Goal: Information Seeking & Learning: Learn about a topic

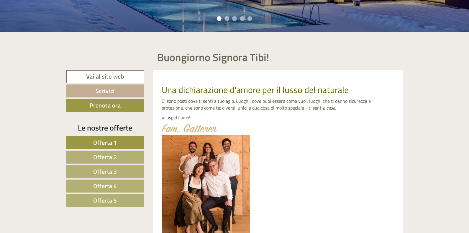
scroll to position [206, 0]
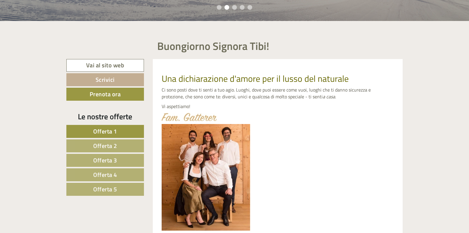
click at [107, 131] on span "Offerta 1" at bounding box center [105, 130] width 24 height 9
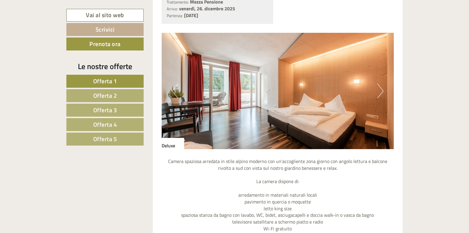
scroll to position [516, 0]
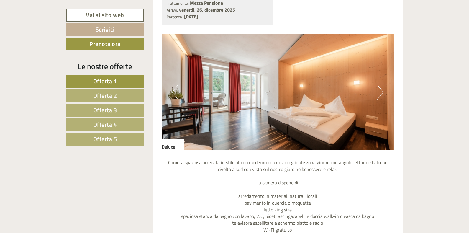
click at [378, 94] on button "Next" at bounding box center [380, 92] width 6 height 15
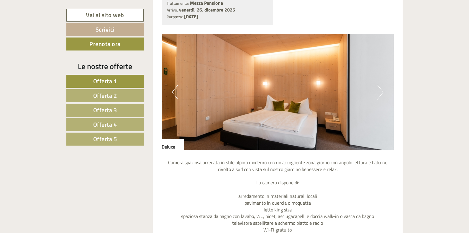
click at [378, 94] on button "Next" at bounding box center [380, 92] width 6 height 15
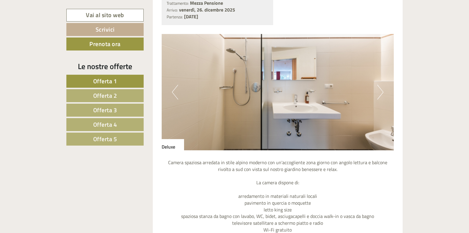
click at [378, 94] on button "Next" at bounding box center [380, 92] width 6 height 15
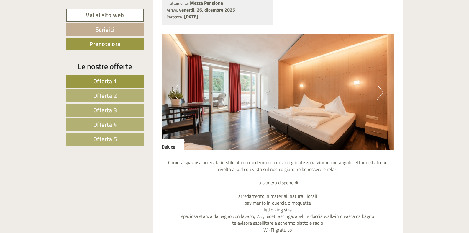
click at [378, 94] on button "Next" at bounding box center [380, 92] width 6 height 15
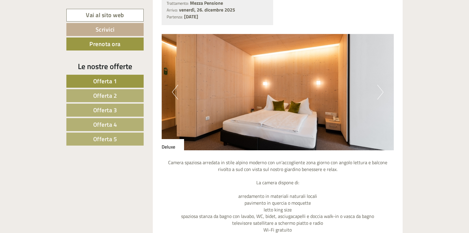
click at [378, 94] on button "Next" at bounding box center [380, 92] width 6 height 15
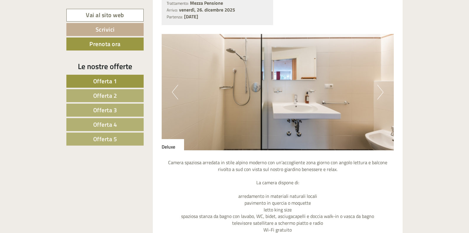
click at [378, 94] on button "Next" at bounding box center [380, 92] width 6 height 15
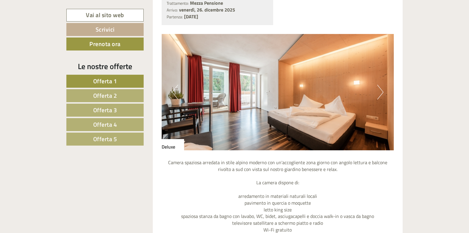
click at [378, 94] on button "Next" at bounding box center [380, 92] width 6 height 15
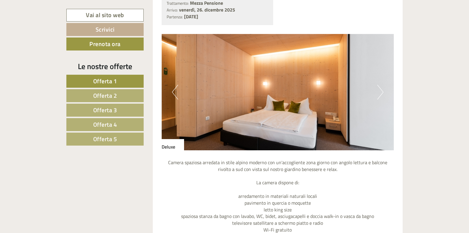
click at [378, 94] on button "Next" at bounding box center [380, 92] width 6 height 15
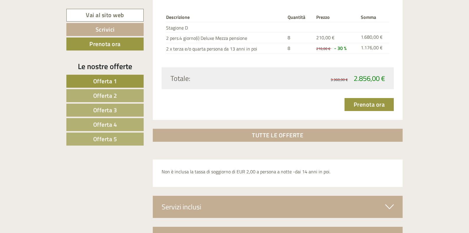
scroll to position [722, 0]
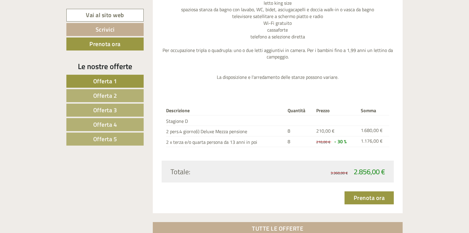
click at [110, 93] on span "Offerta 2" at bounding box center [105, 95] width 24 height 9
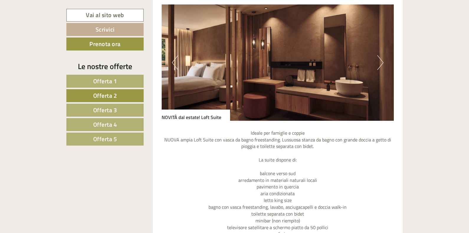
scroll to position [487, 0]
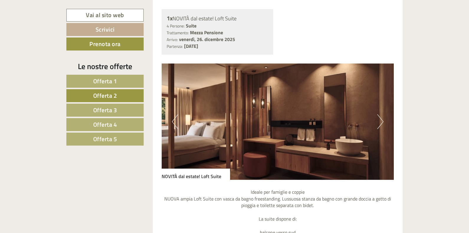
click at [379, 121] on button "Next" at bounding box center [380, 121] width 6 height 15
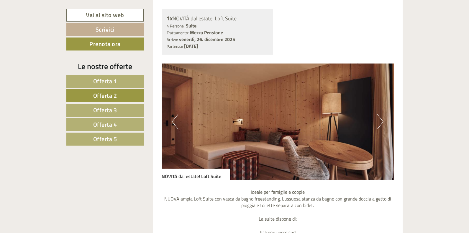
click at [379, 121] on button "Next" at bounding box center [380, 121] width 6 height 15
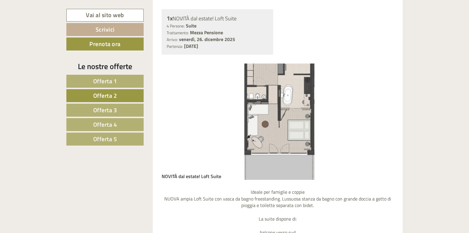
click at [379, 121] on button "Next" at bounding box center [380, 121] width 6 height 15
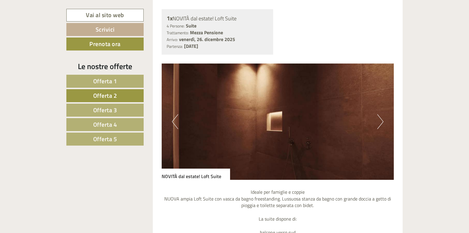
click at [379, 121] on button "Next" at bounding box center [380, 121] width 6 height 15
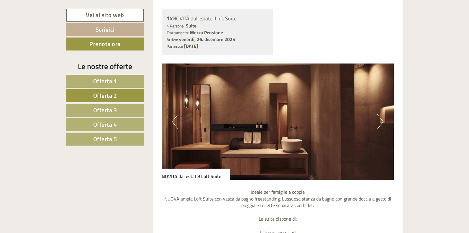
click at [379, 121] on button "Next" at bounding box center [380, 121] width 6 height 15
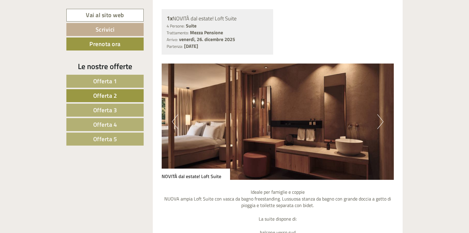
click at [379, 121] on button "Next" at bounding box center [380, 121] width 6 height 15
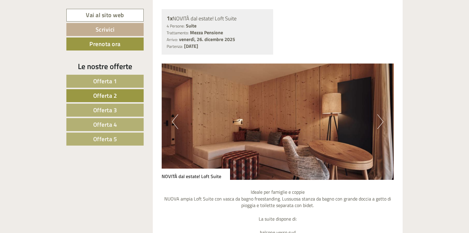
click at [379, 121] on button "Next" at bounding box center [380, 121] width 6 height 15
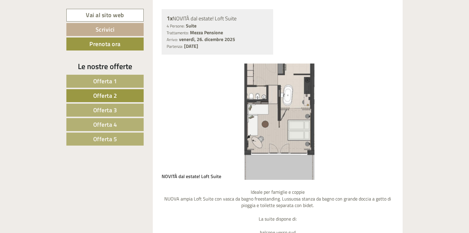
click at [98, 108] on span "Offerta 3" at bounding box center [105, 109] width 24 height 9
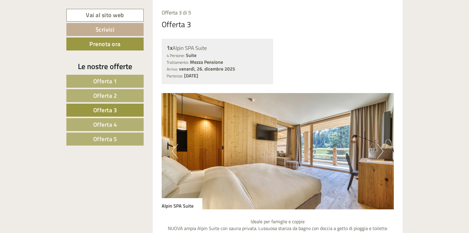
scroll to position [516, 0]
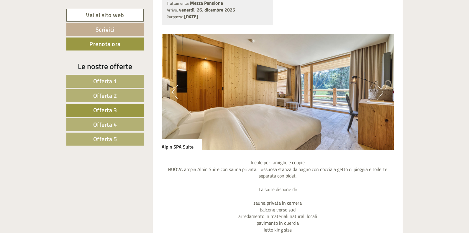
click at [376, 93] on img at bounding box center [278, 92] width 232 height 116
click at [380, 93] on button "Next" at bounding box center [380, 92] width 6 height 15
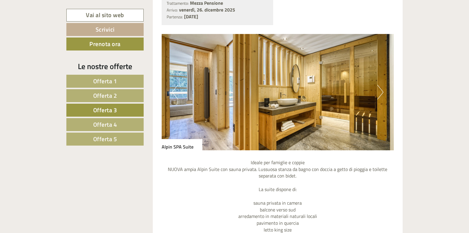
click at [380, 93] on button "Next" at bounding box center [380, 92] width 6 height 15
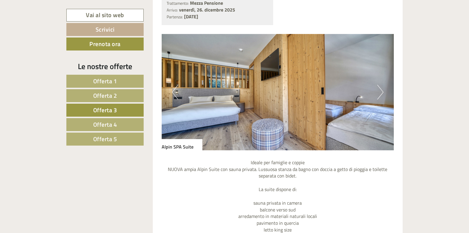
click at [380, 93] on button "Next" at bounding box center [380, 92] width 6 height 15
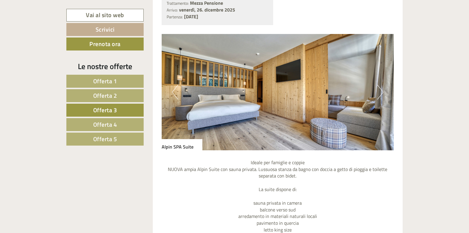
click at [380, 93] on button "Next" at bounding box center [380, 92] width 6 height 15
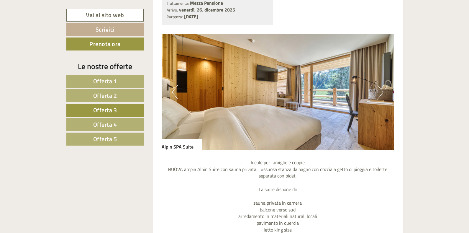
click at [380, 93] on button "Next" at bounding box center [380, 92] width 6 height 15
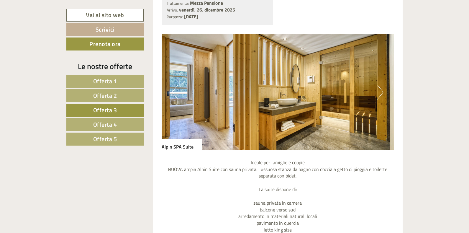
click at [380, 93] on button "Next" at bounding box center [380, 92] width 6 height 15
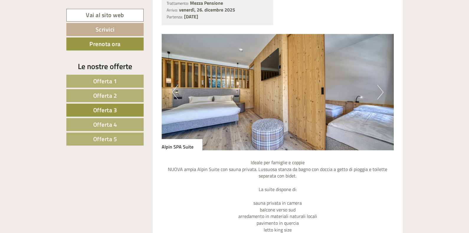
click at [380, 93] on button "Next" at bounding box center [380, 92] width 6 height 15
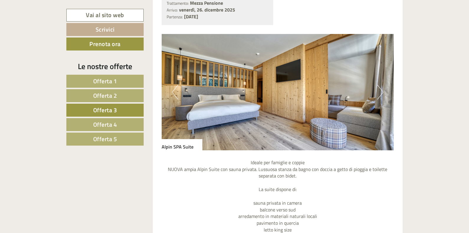
click at [380, 93] on button "Next" at bounding box center [380, 92] width 6 height 15
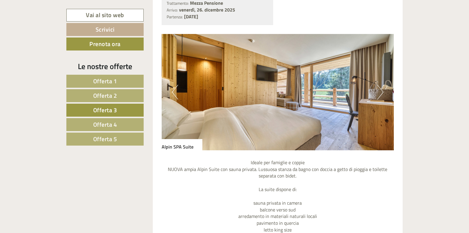
click at [380, 93] on button "Next" at bounding box center [380, 92] width 6 height 15
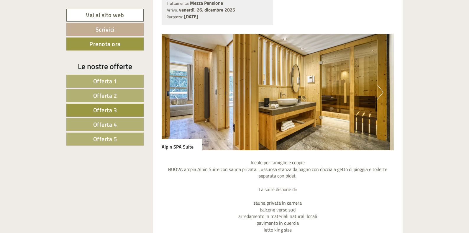
click at [380, 93] on button "Next" at bounding box center [380, 92] width 6 height 15
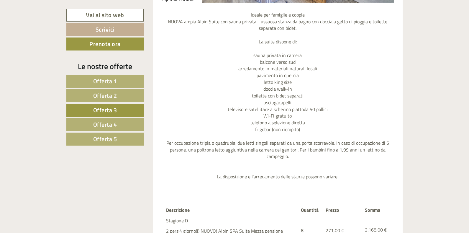
scroll to position [693, 0]
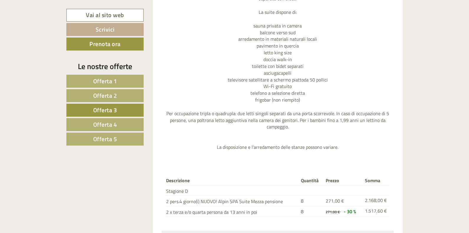
click at [110, 124] on span "Offerta 4" at bounding box center [105, 124] width 24 height 9
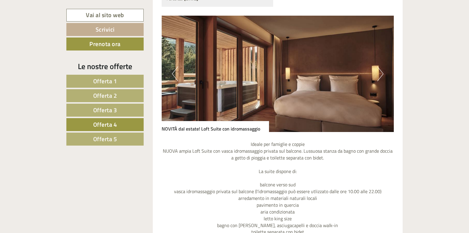
scroll to position [546, 0]
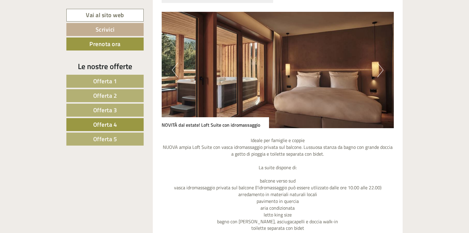
click at [378, 70] on button "Next" at bounding box center [380, 69] width 6 height 15
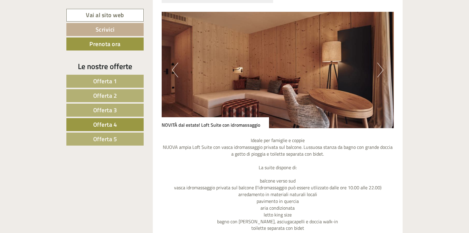
click at [378, 70] on button "Next" at bounding box center [380, 69] width 6 height 15
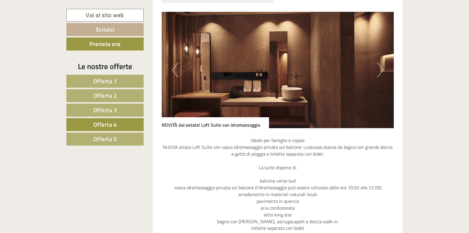
click at [378, 70] on button "Next" at bounding box center [380, 69] width 6 height 15
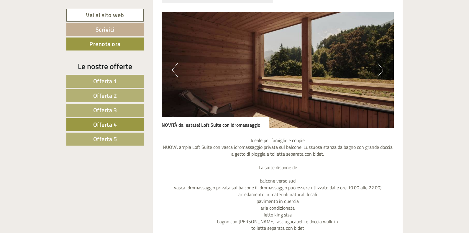
click at [378, 70] on button "Next" at bounding box center [380, 69] width 6 height 15
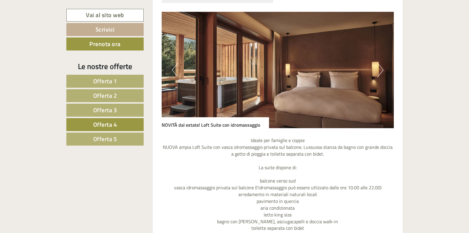
click at [378, 70] on button "Next" at bounding box center [380, 69] width 6 height 15
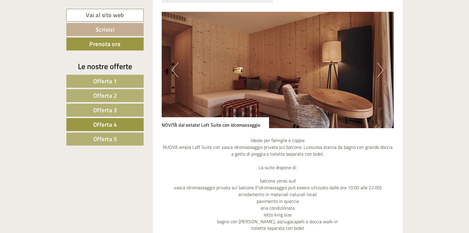
click at [378, 70] on button "Next" at bounding box center [380, 69] width 6 height 15
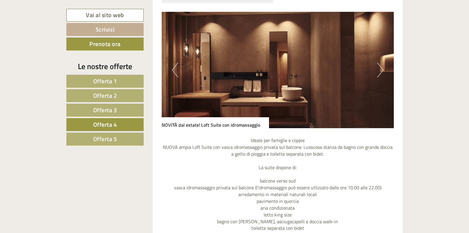
click at [377, 67] on button "Next" at bounding box center [380, 69] width 6 height 15
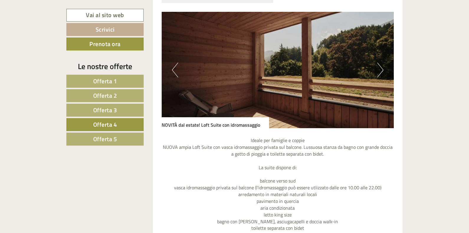
click at [381, 70] on button "Next" at bounding box center [380, 69] width 6 height 15
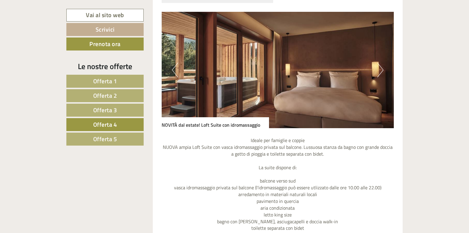
click at [381, 70] on button "Next" at bounding box center [380, 69] width 6 height 15
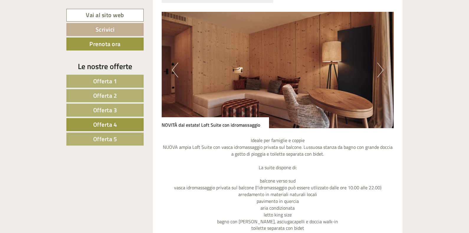
click at [381, 70] on button "Next" at bounding box center [380, 69] width 6 height 15
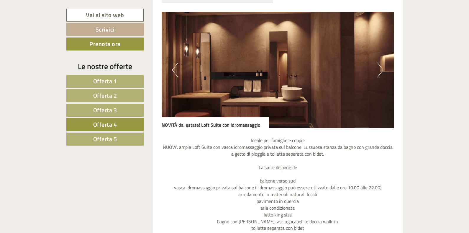
click at [92, 135] on link "Offerta 5" at bounding box center [104, 138] width 77 height 13
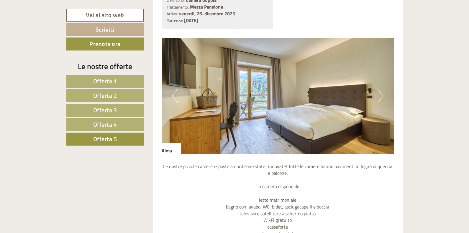
scroll to position [516, 0]
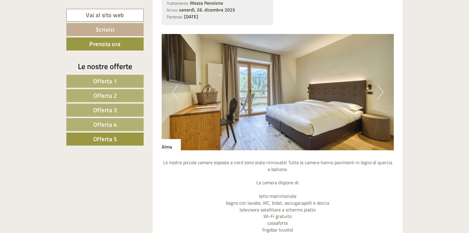
click at [379, 91] on button "Next" at bounding box center [380, 92] width 6 height 15
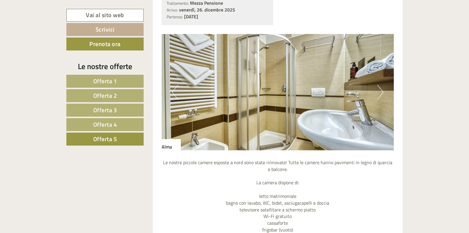
click at [379, 91] on button "Next" at bounding box center [380, 92] width 6 height 15
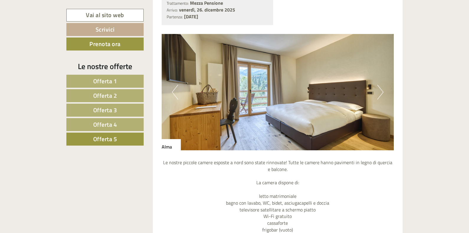
click at [379, 91] on button "Next" at bounding box center [380, 92] width 6 height 15
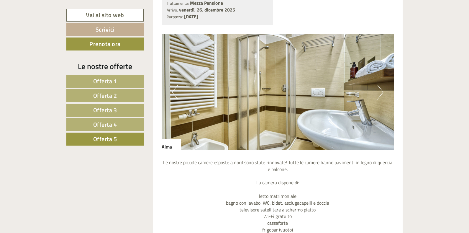
click at [379, 91] on button "Next" at bounding box center [380, 92] width 6 height 15
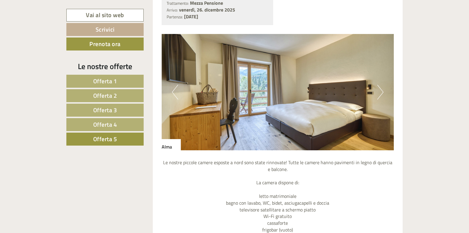
click at [379, 91] on button "Next" at bounding box center [380, 92] width 6 height 15
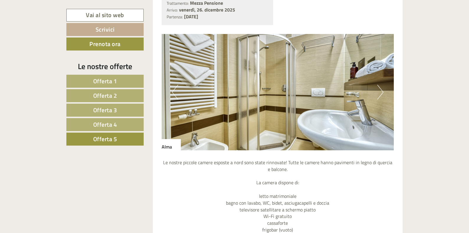
click at [379, 91] on button "Next" at bounding box center [380, 92] width 6 height 15
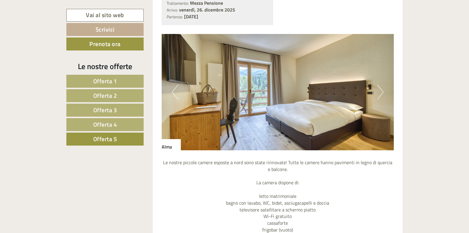
click at [379, 91] on button "Next" at bounding box center [380, 92] width 6 height 15
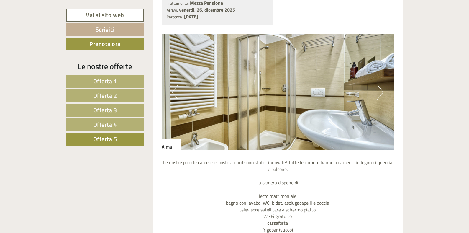
click at [379, 91] on button "Next" at bounding box center [380, 92] width 6 height 15
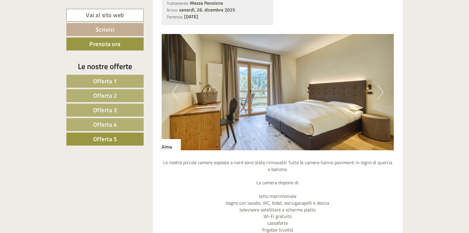
click at [379, 91] on button "Next" at bounding box center [380, 92] width 6 height 15
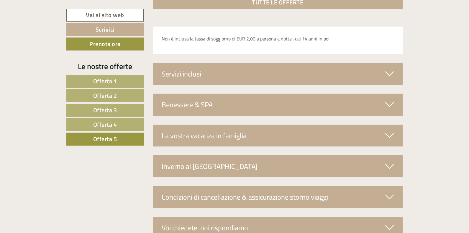
scroll to position [929, 0]
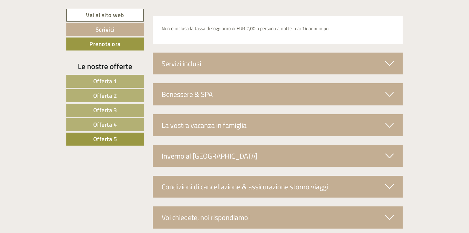
click at [357, 62] on div "Servizi inclusi" at bounding box center [278, 63] width 250 height 22
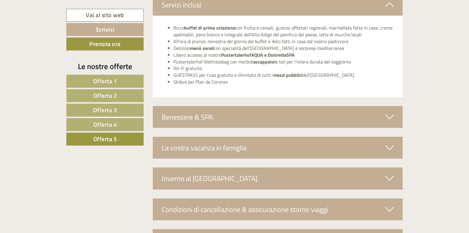
scroll to position [988, 0]
click at [240, 116] on div "Benessere & SPA" at bounding box center [278, 117] width 250 height 22
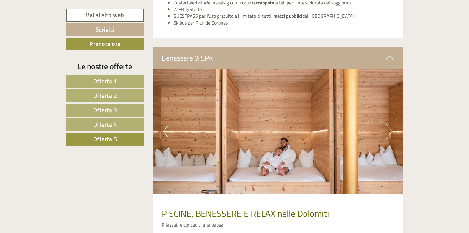
scroll to position [1047, 0]
click at [389, 131] on button "Next" at bounding box center [389, 131] width 6 height 15
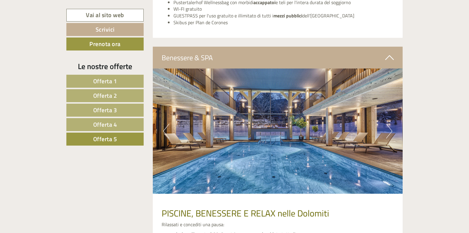
click at [389, 131] on button "Next" at bounding box center [389, 131] width 6 height 15
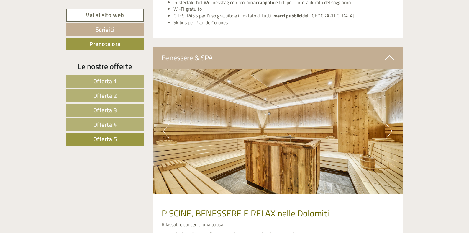
click at [389, 131] on button "Next" at bounding box center [389, 131] width 6 height 15
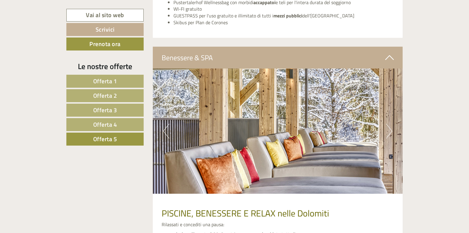
click at [389, 131] on button "Next" at bounding box center [389, 131] width 6 height 15
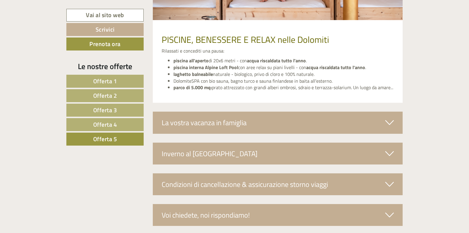
scroll to position [1224, 0]
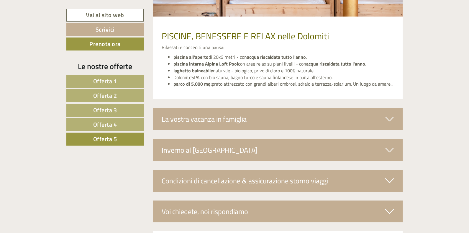
click at [383, 120] on div "La vostra vacanza in famiglia" at bounding box center [278, 119] width 250 height 22
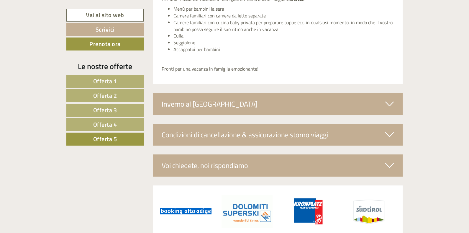
scroll to position [1430, 0]
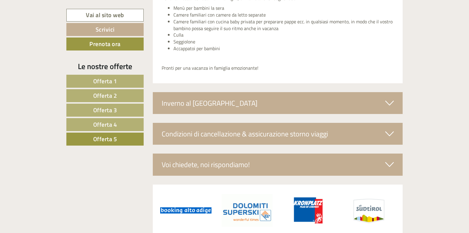
click at [379, 103] on div "Inverno al [GEOGRAPHIC_DATA]" at bounding box center [278, 103] width 250 height 22
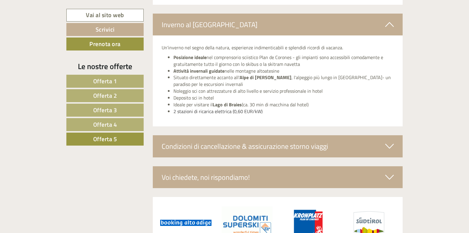
scroll to position [1518, 0]
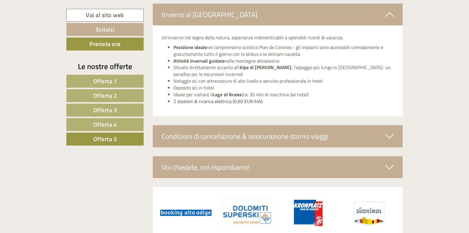
click at [379, 136] on div "Condizioni di cancellazione & assicurazione storno viaggi" at bounding box center [278, 136] width 250 height 22
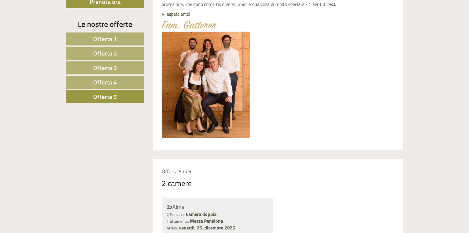
scroll to position [299, 0]
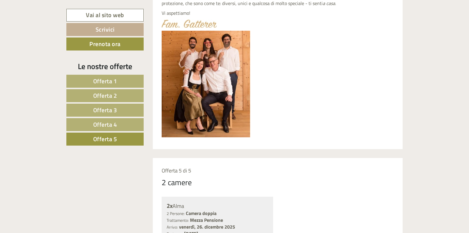
click at [93, 80] on span "Offerta 1" at bounding box center [105, 80] width 24 height 9
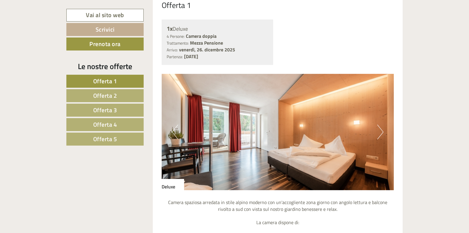
scroll to position [487, 0]
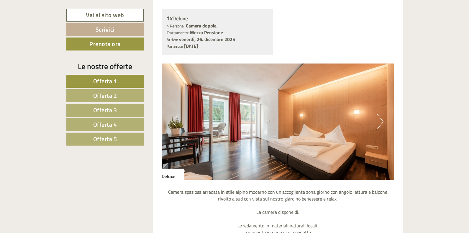
click at [380, 121] on button "Next" at bounding box center [380, 121] width 6 height 15
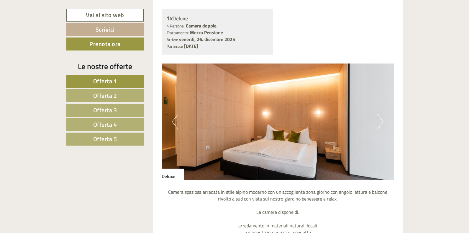
click at [380, 121] on button "Next" at bounding box center [380, 121] width 6 height 15
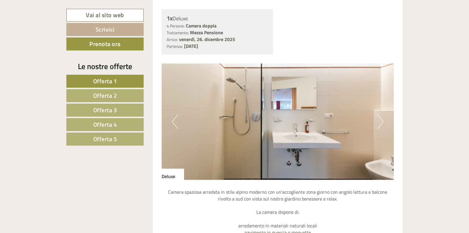
click at [379, 120] on button "Next" at bounding box center [380, 121] width 6 height 15
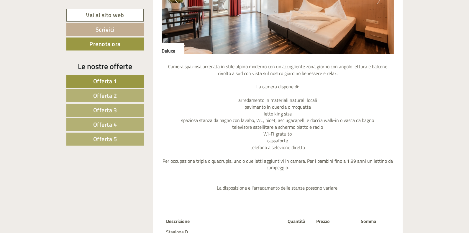
scroll to position [541, 0]
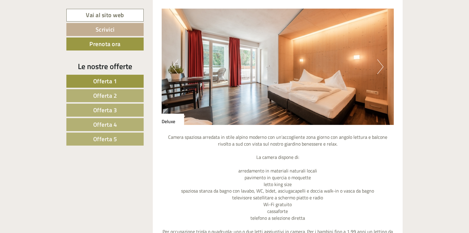
click at [380, 66] on button "Next" at bounding box center [380, 66] width 6 height 15
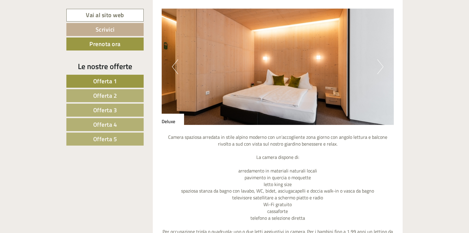
click at [380, 66] on button "Next" at bounding box center [380, 66] width 6 height 15
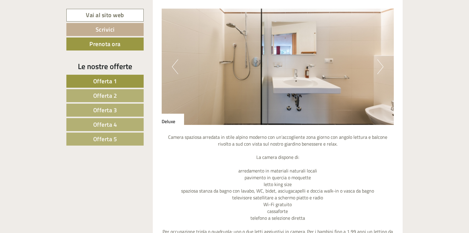
click at [380, 66] on button "Next" at bounding box center [380, 66] width 6 height 15
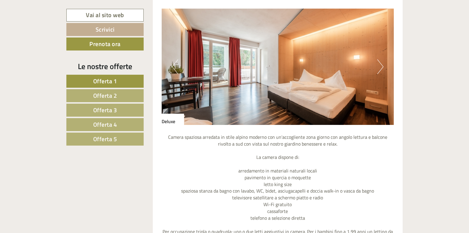
click at [380, 66] on button "Next" at bounding box center [380, 66] width 6 height 15
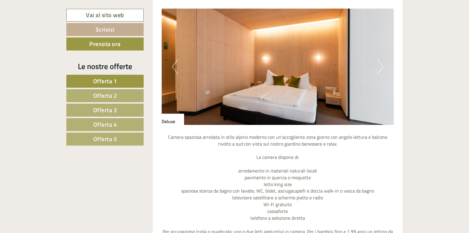
click at [380, 66] on button "Next" at bounding box center [380, 66] width 6 height 15
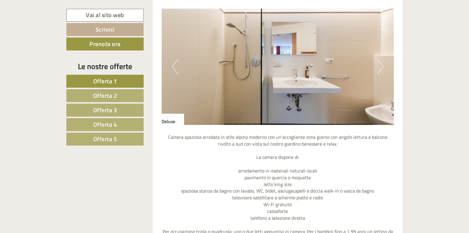
click at [380, 66] on button "Next" at bounding box center [380, 66] width 6 height 15
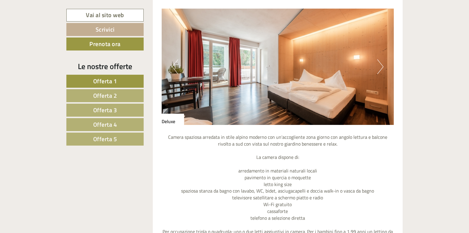
click at [380, 66] on button "Next" at bounding box center [380, 66] width 6 height 15
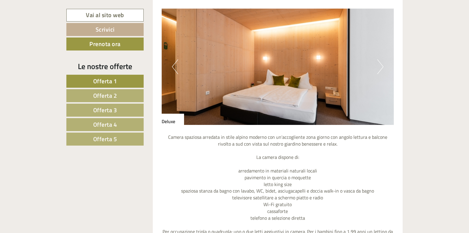
click at [380, 66] on button "Next" at bounding box center [380, 66] width 6 height 15
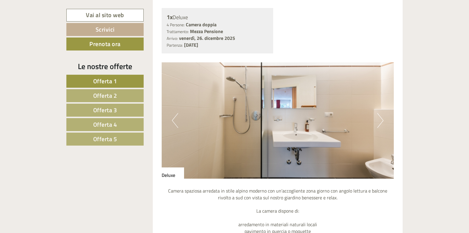
scroll to position [483, 0]
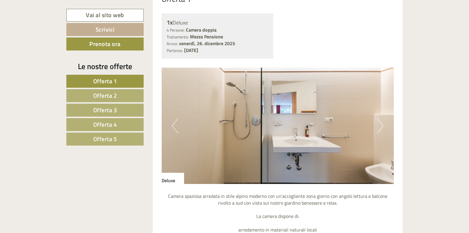
click at [381, 123] on button "Next" at bounding box center [380, 125] width 6 height 15
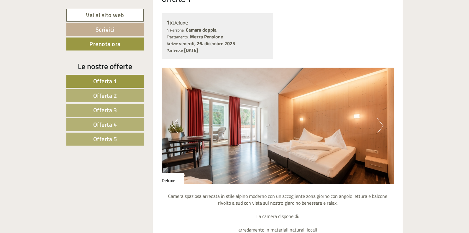
click at [381, 123] on button "Next" at bounding box center [380, 125] width 6 height 15
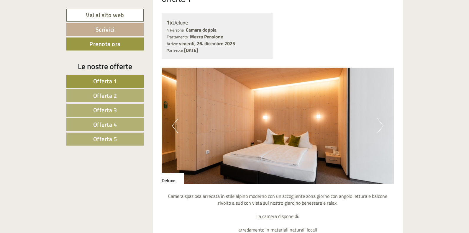
click at [381, 123] on button "Next" at bounding box center [380, 125] width 6 height 15
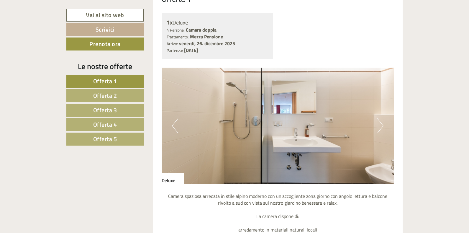
click at [381, 123] on button "Next" at bounding box center [380, 125] width 6 height 15
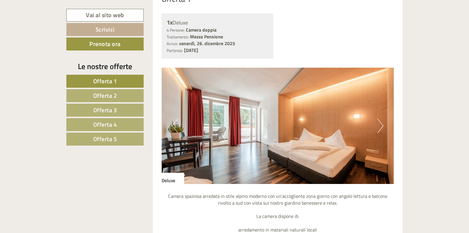
click at [381, 123] on button "Next" at bounding box center [380, 125] width 6 height 15
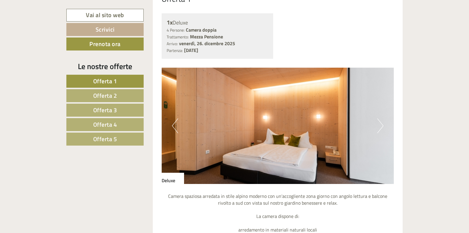
click at [381, 123] on button "Next" at bounding box center [380, 125] width 6 height 15
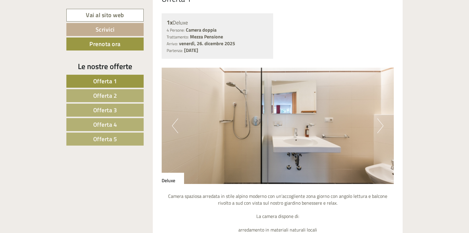
click at [381, 123] on button "Next" at bounding box center [380, 125] width 6 height 15
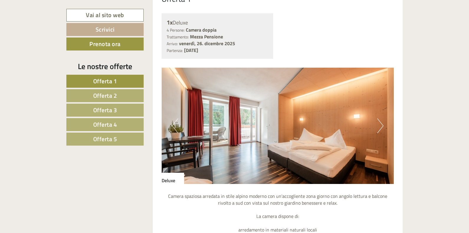
click at [381, 123] on button "Next" at bounding box center [380, 125] width 6 height 15
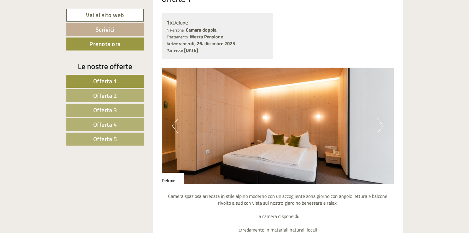
click at [381, 123] on button "Next" at bounding box center [380, 125] width 6 height 15
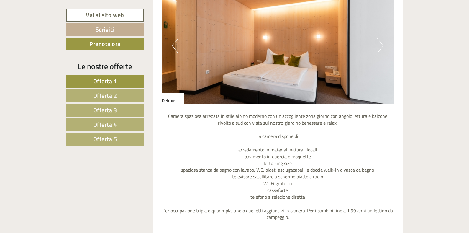
scroll to position [571, 0]
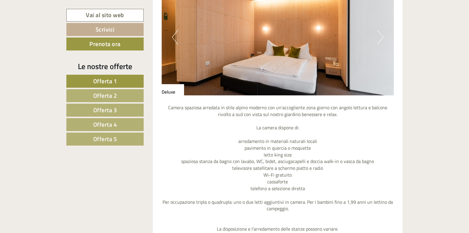
click at [376, 36] on img at bounding box center [278, 37] width 232 height 116
click at [381, 37] on button "Next" at bounding box center [380, 37] width 6 height 15
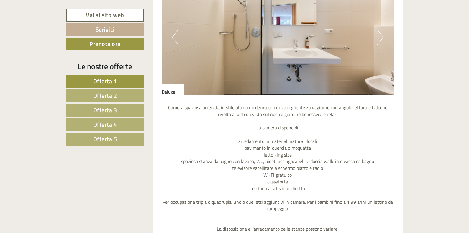
click at [381, 37] on button "Next" at bounding box center [380, 37] width 6 height 15
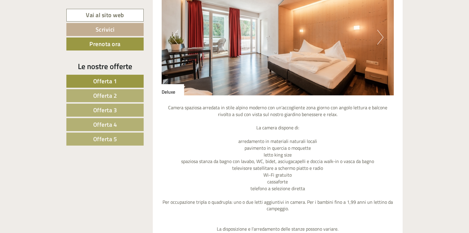
click at [381, 37] on button "Next" at bounding box center [380, 37] width 6 height 15
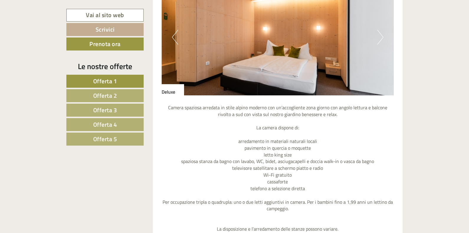
click at [379, 37] on button "Next" at bounding box center [380, 37] width 6 height 15
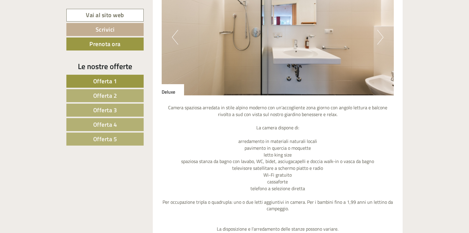
click at [379, 37] on button "Next" at bounding box center [380, 37] width 6 height 15
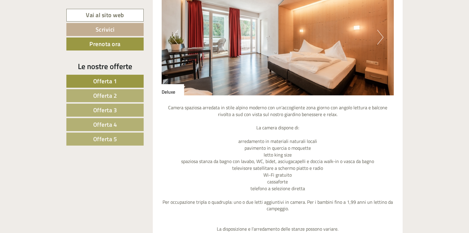
click at [379, 37] on button "Next" at bounding box center [380, 37] width 6 height 15
click at [380, 37] on button "Next" at bounding box center [380, 37] width 6 height 15
